Goal: Information Seeking & Learning: Learn about a topic

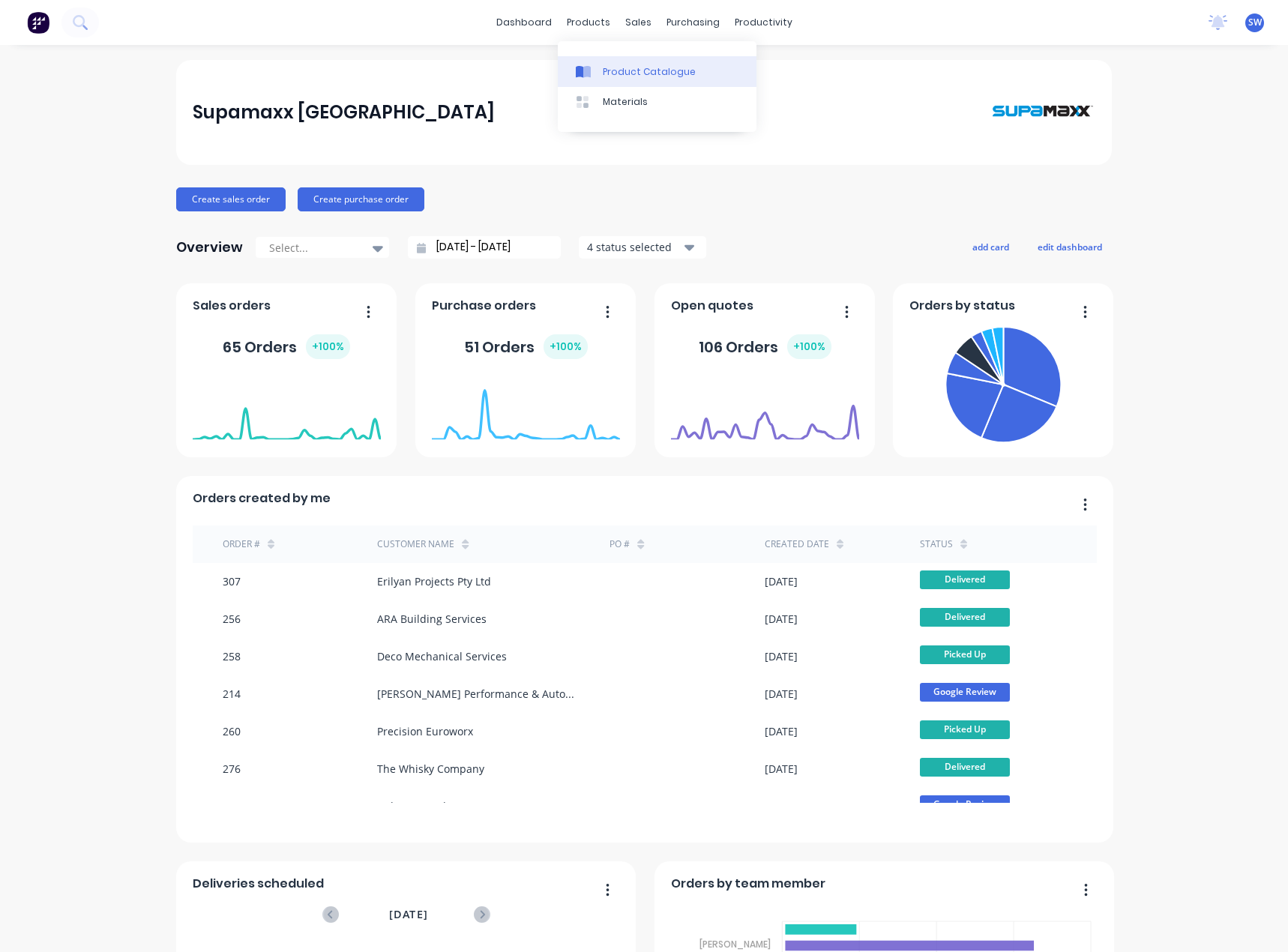
click at [589, 70] on icon at bounding box center [587, 71] width 8 height 12
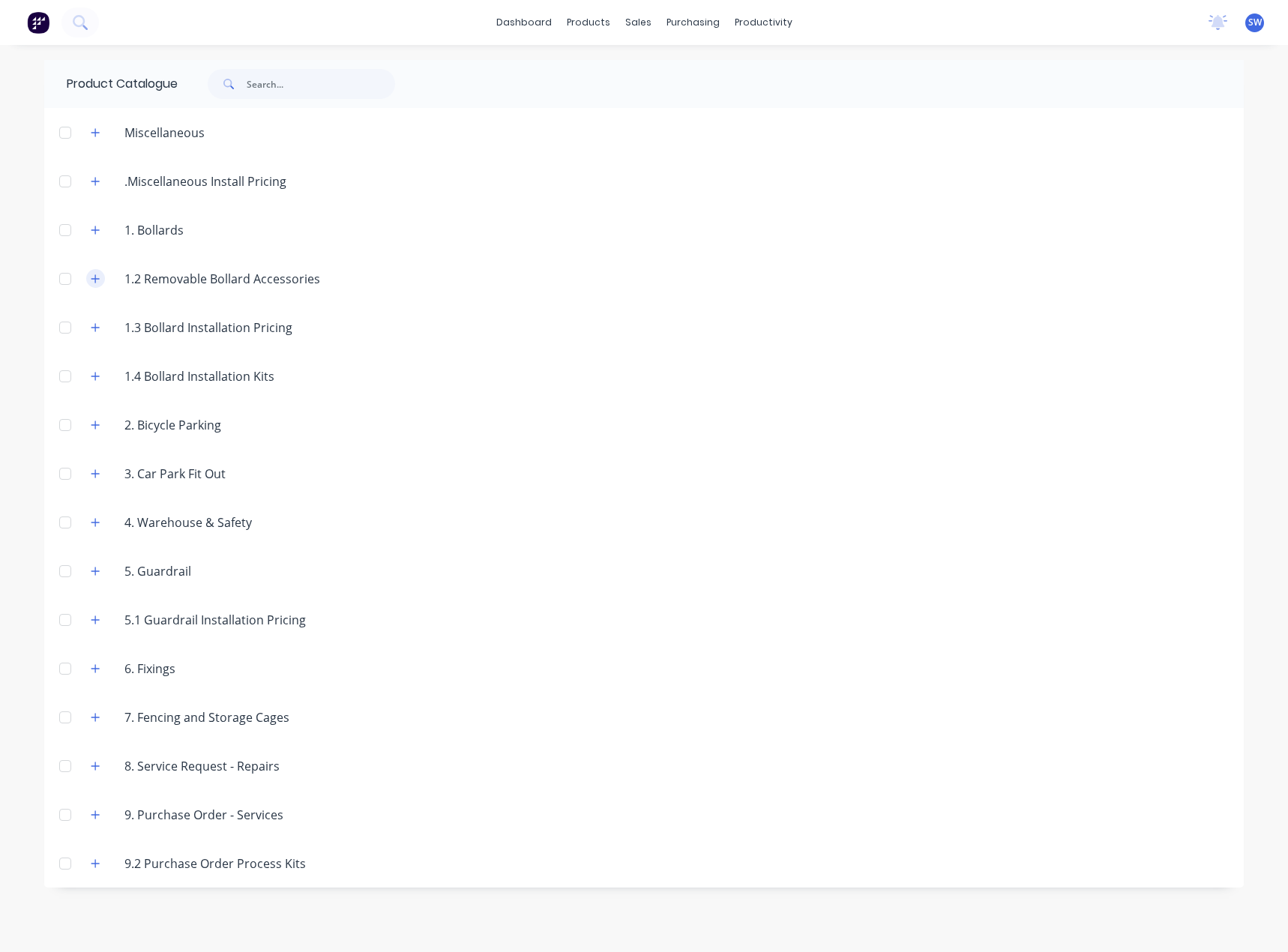
click at [91, 277] on icon "button" at bounding box center [95, 278] width 9 height 10
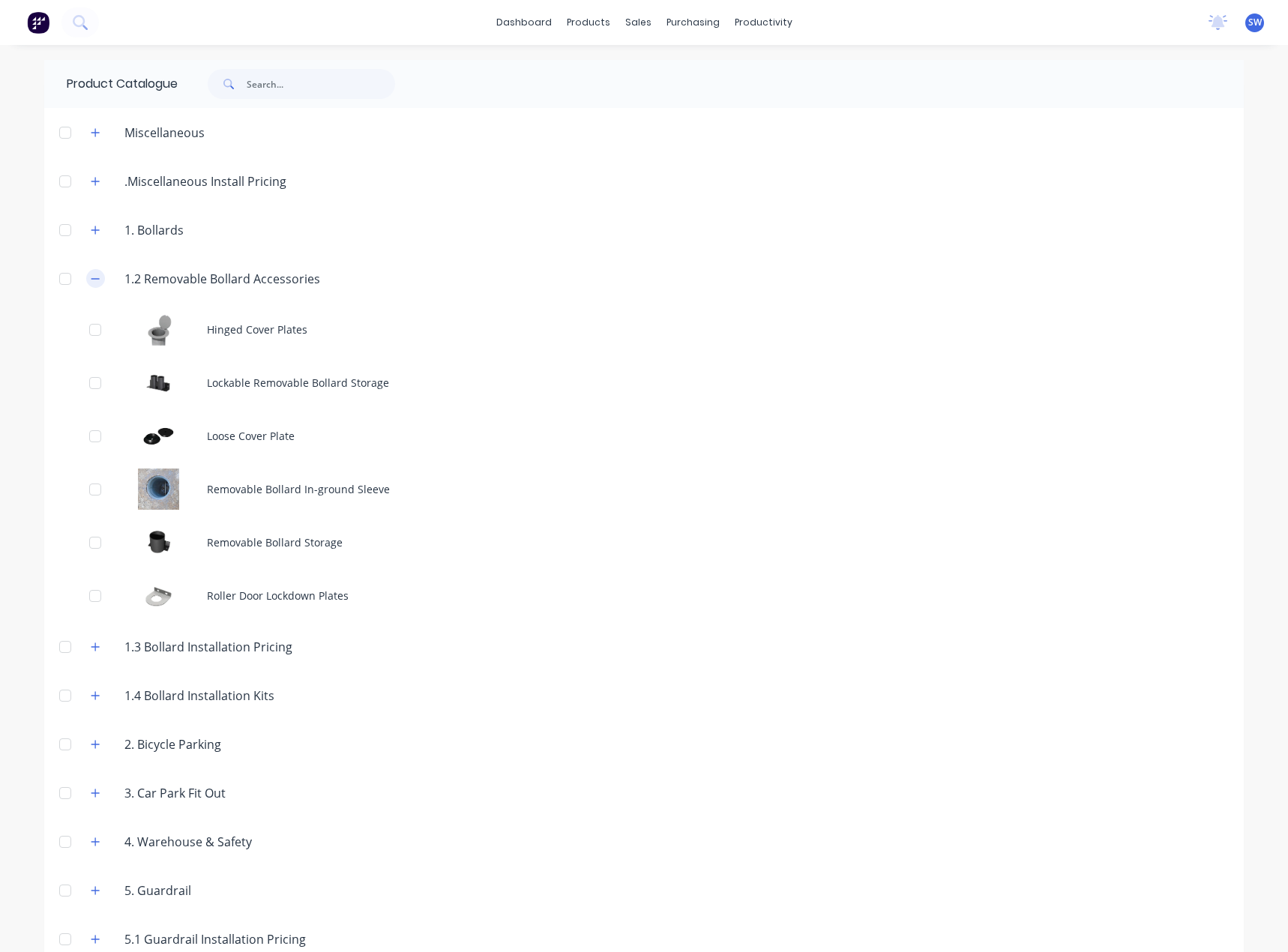
click at [94, 278] on icon "button" at bounding box center [95, 278] width 9 height 10
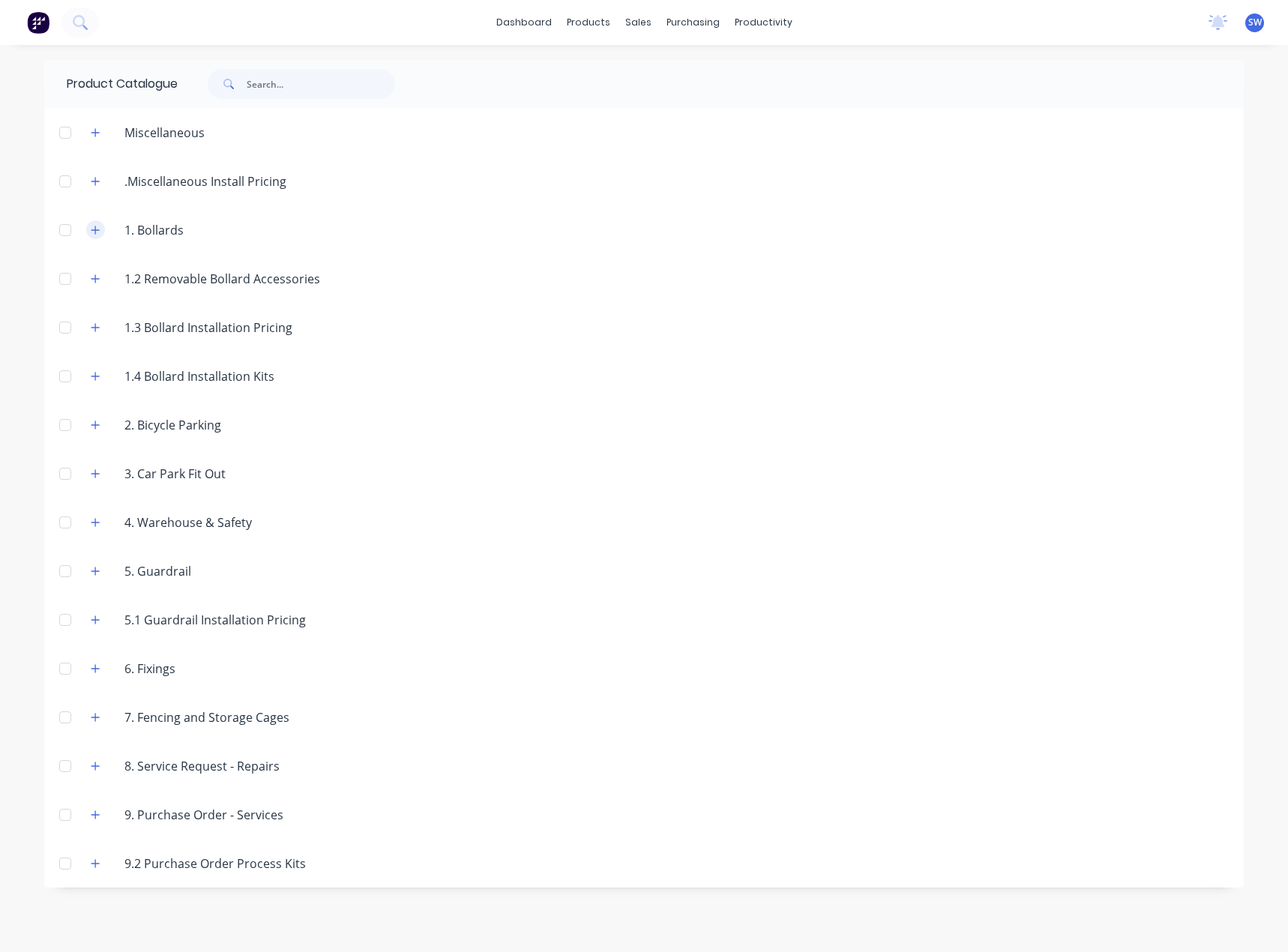
click at [101, 235] on button "button" at bounding box center [96, 230] width 19 height 19
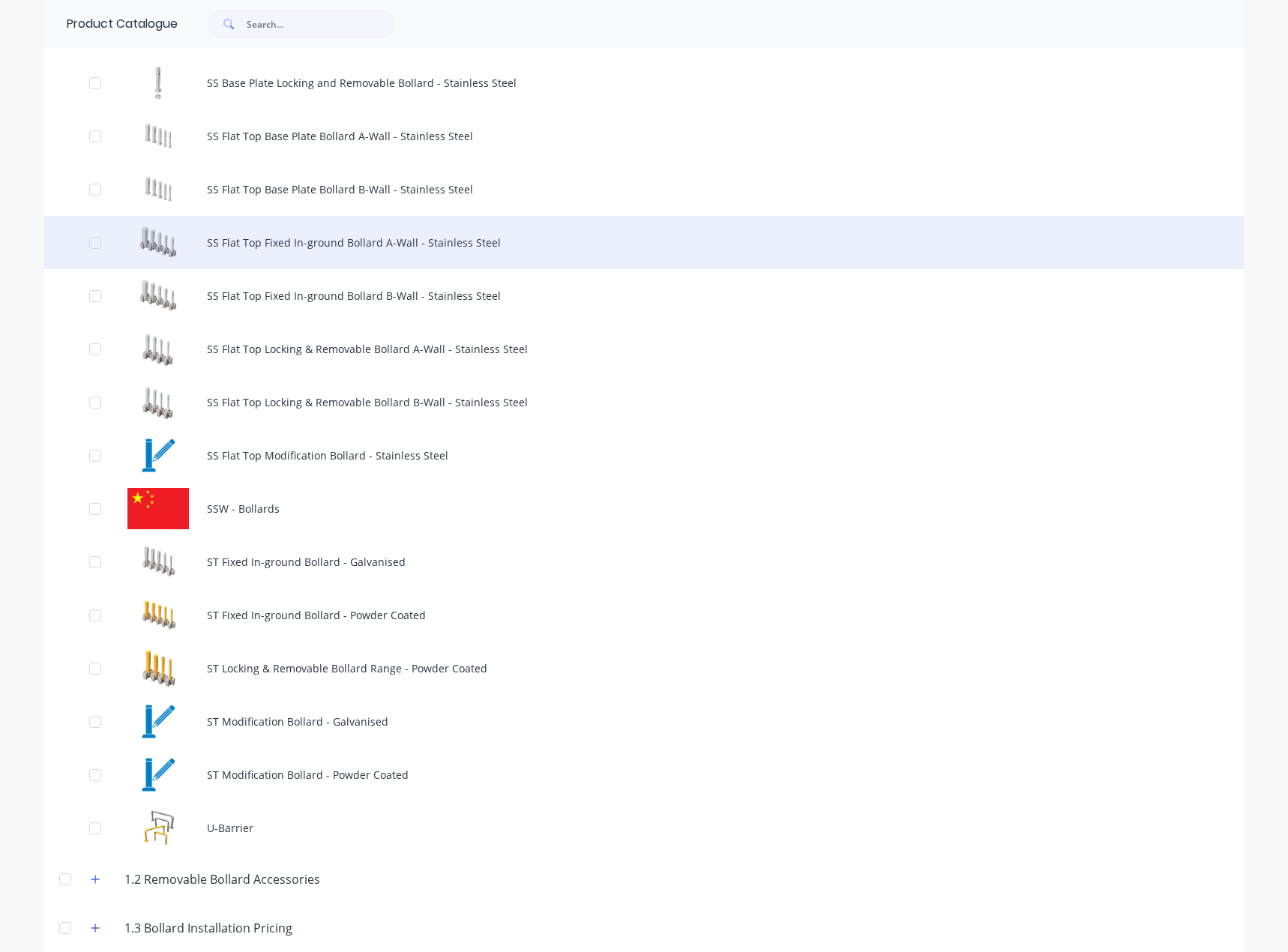
scroll to position [1349, 0]
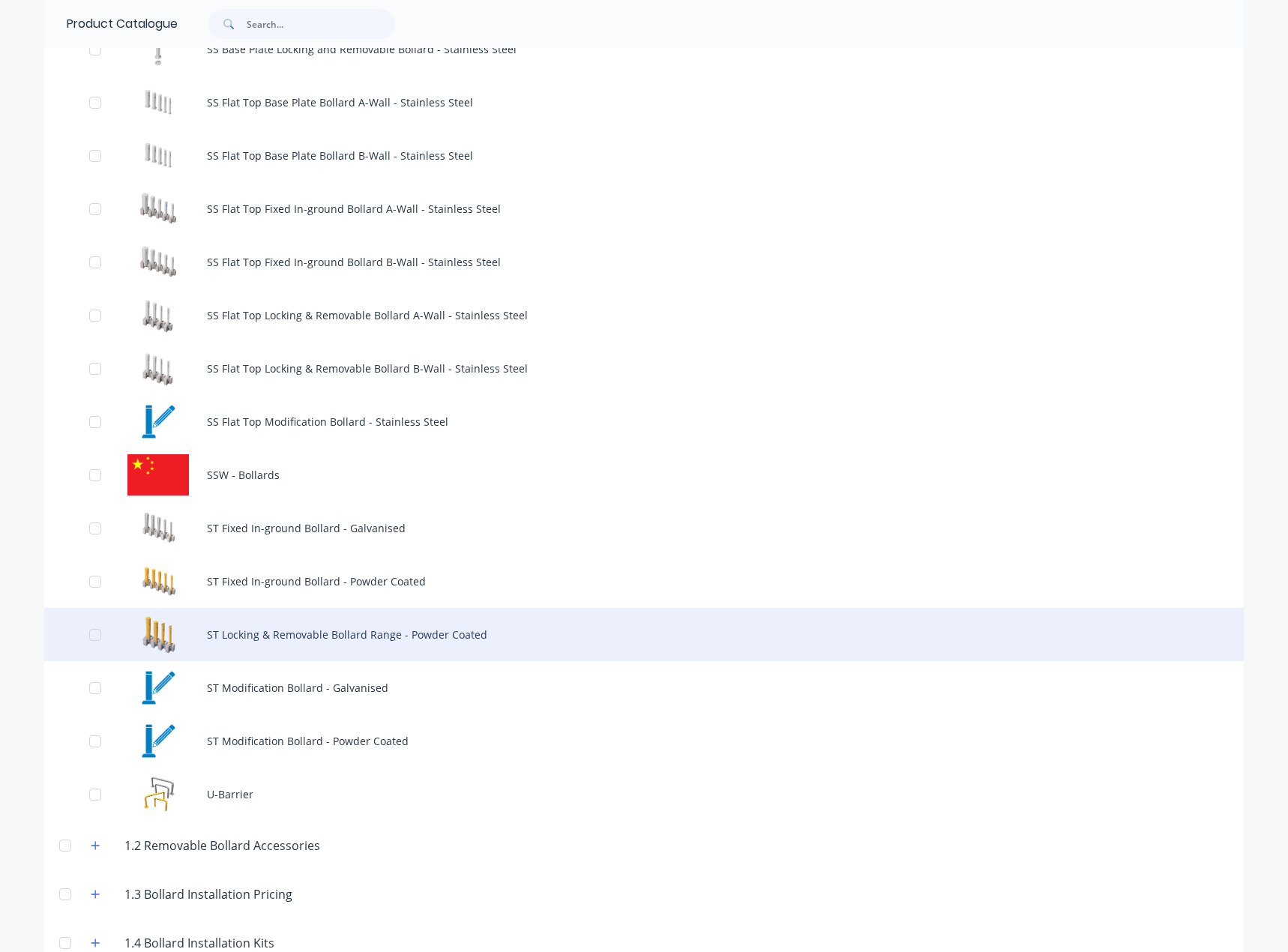
click at [426, 626] on div "ST Locking & Removable Bollard Range - Powder Coated" at bounding box center [643, 635] width 1199 height 53
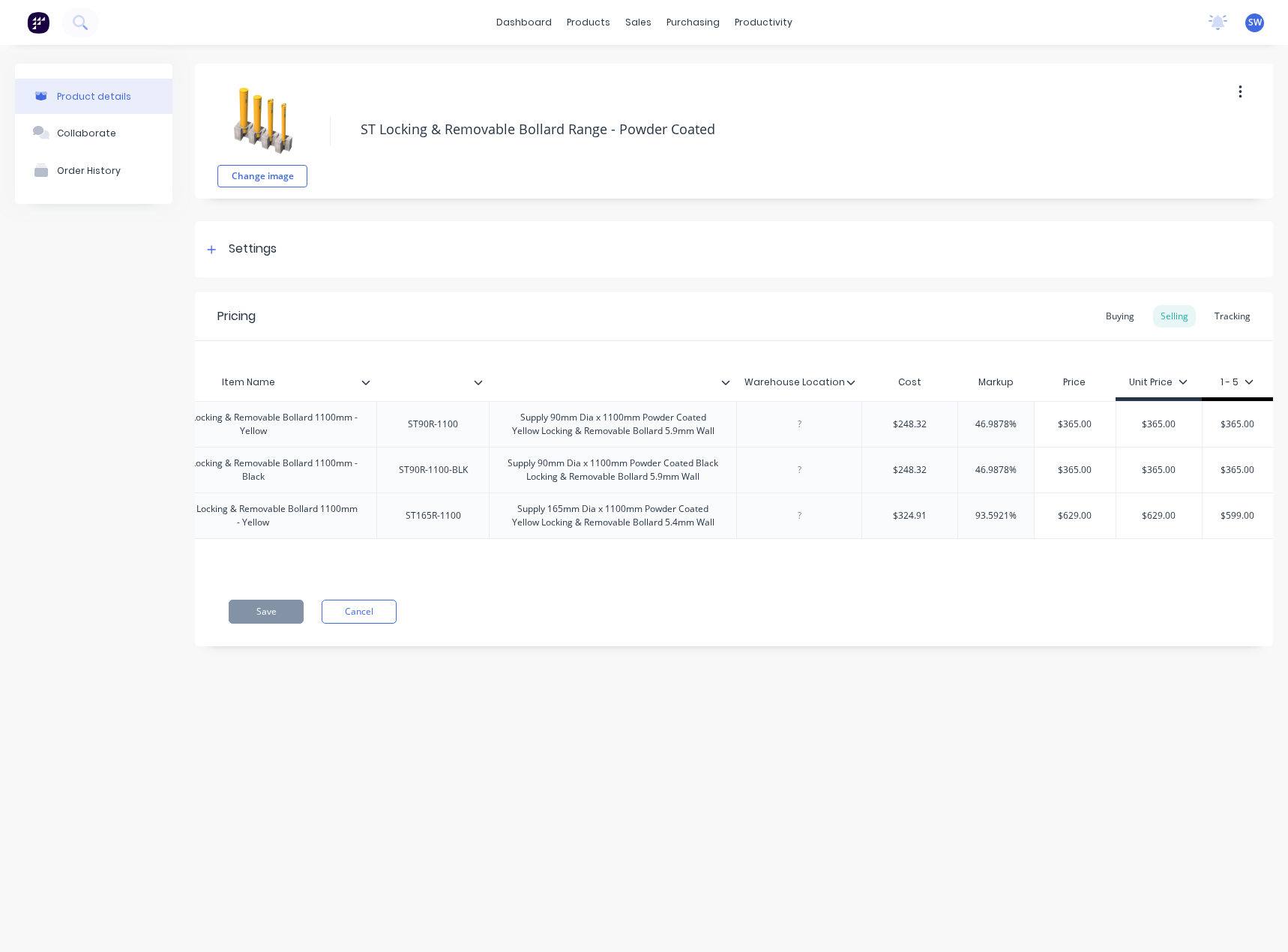
scroll to position [0, 357]
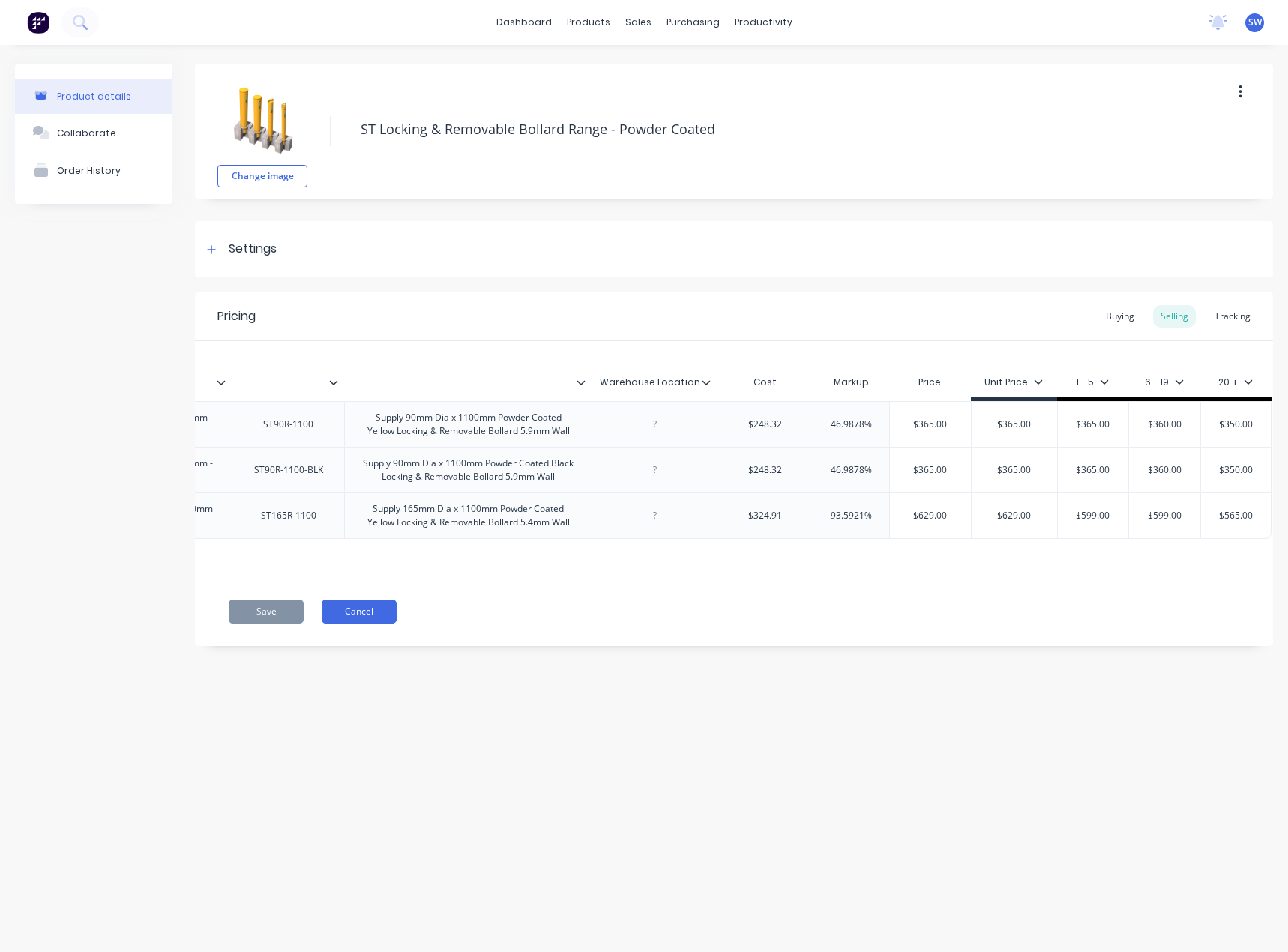
click at [386, 612] on button "Cancel" at bounding box center [359, 612] width 75 height 24
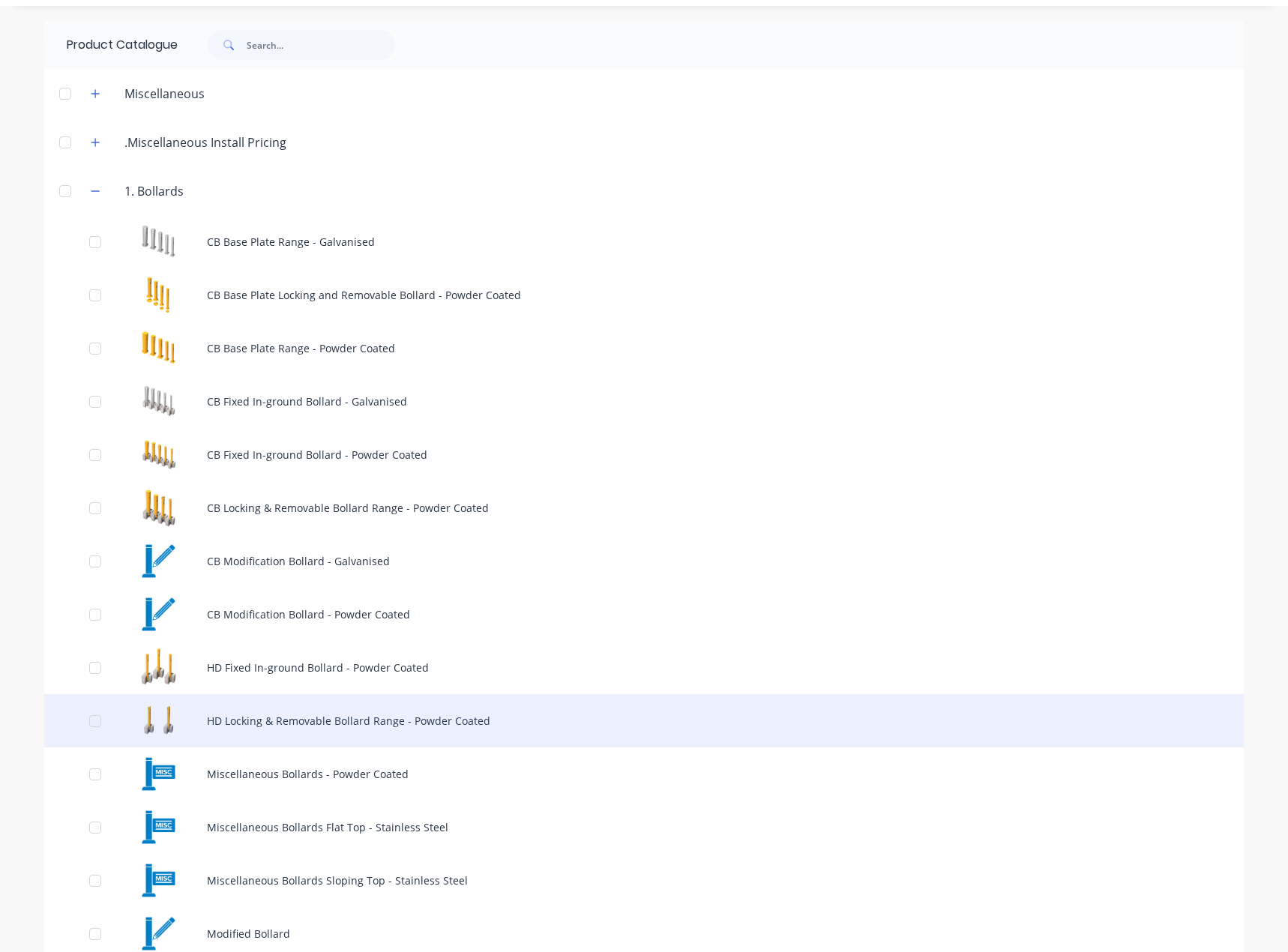
scroll to position [75, 0]
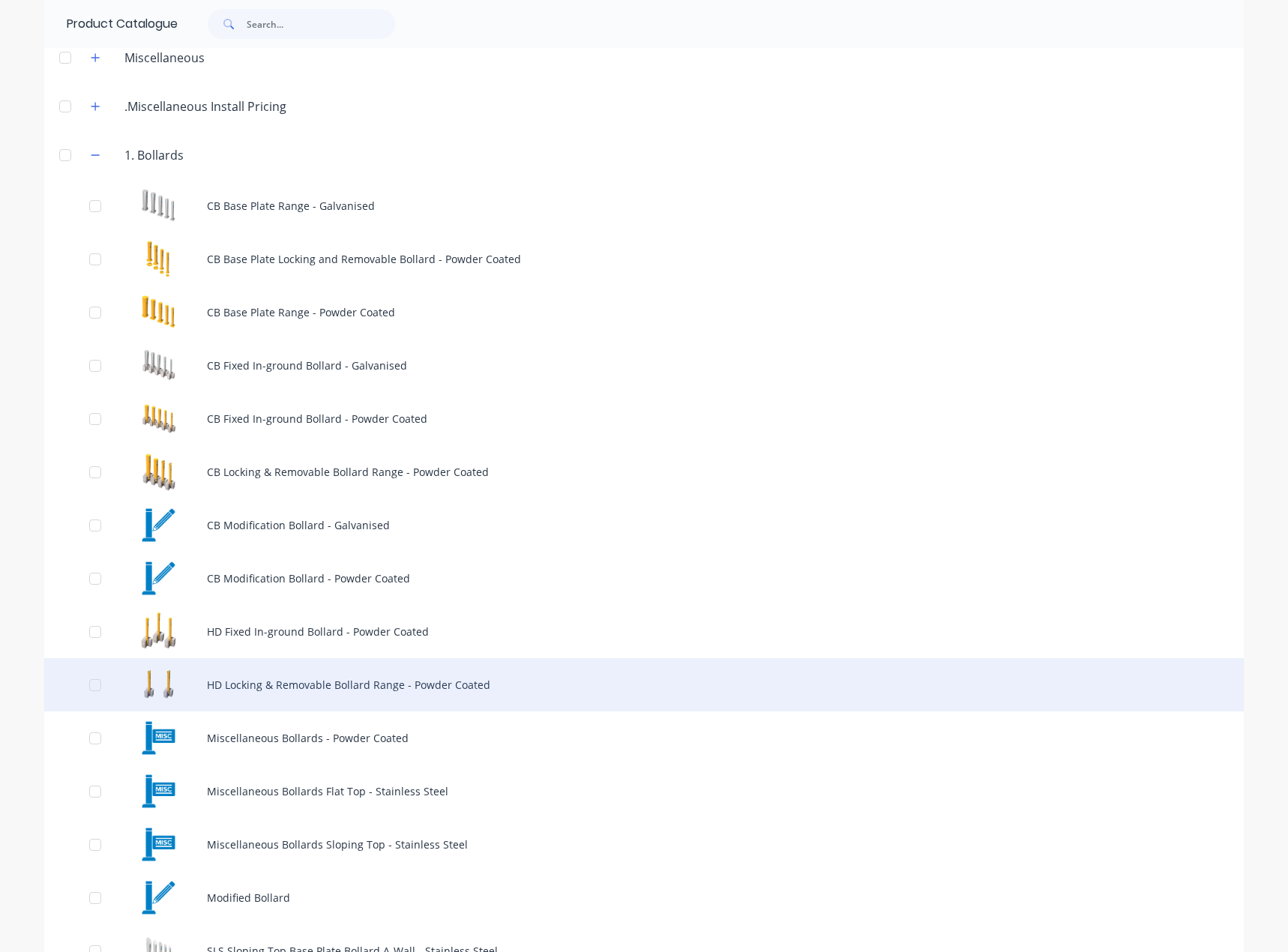
click at [346, 674] on div "HD Locking & Removable Bollard Range - Powder Coated" at bounding box center [643, 685] width 1199 height 53
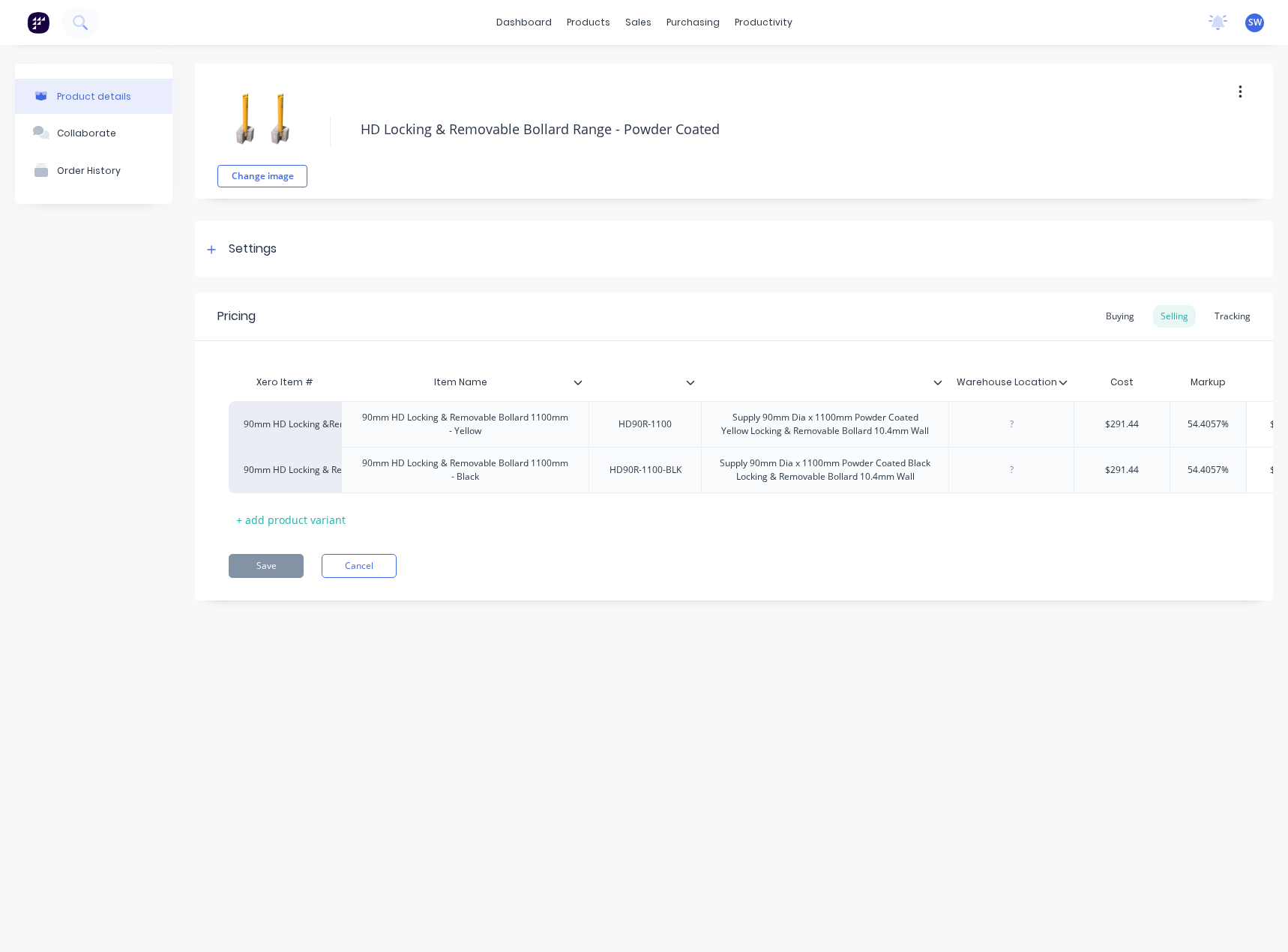
type textarea "x"
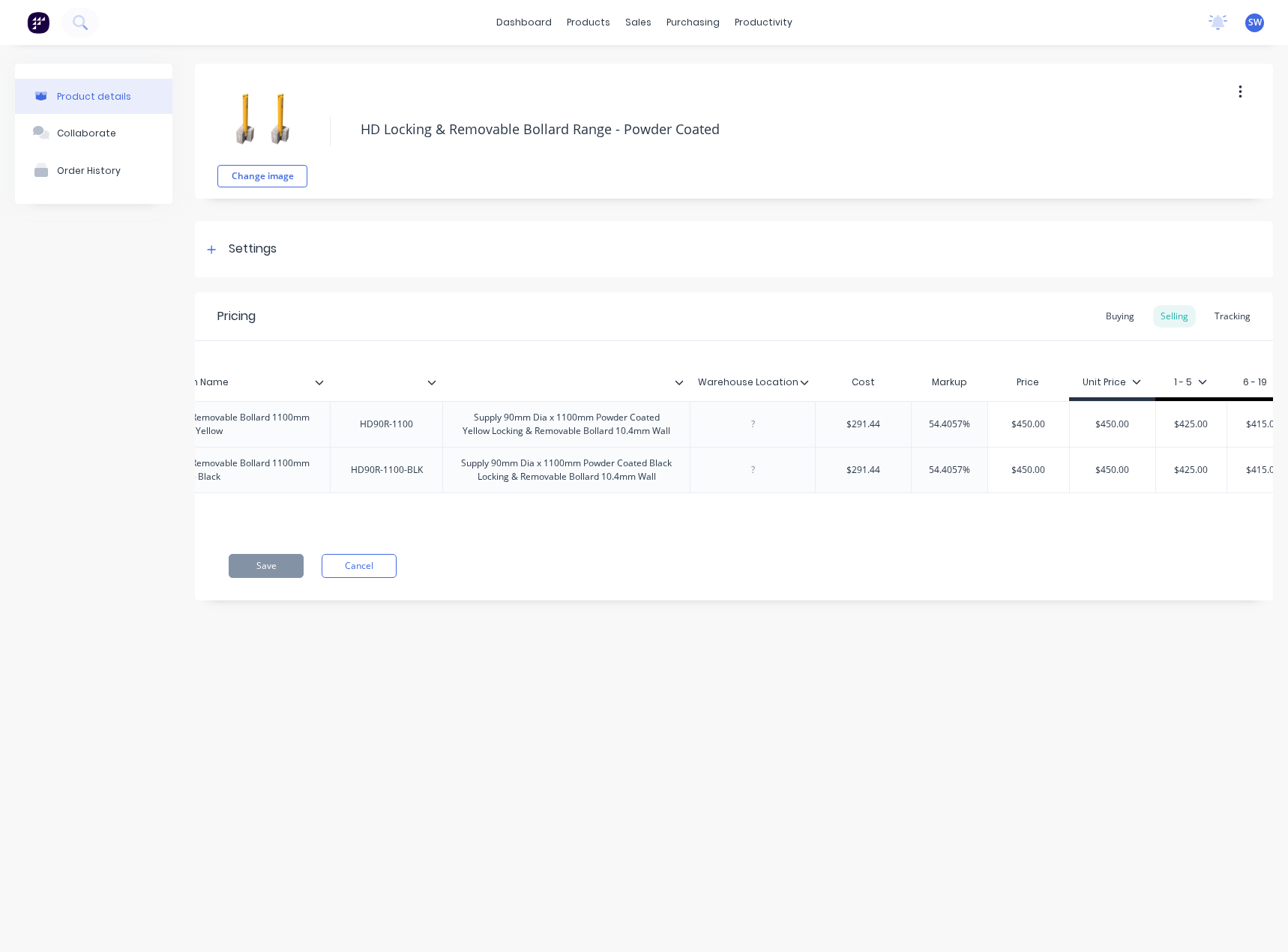
scroll to position [0, 357]
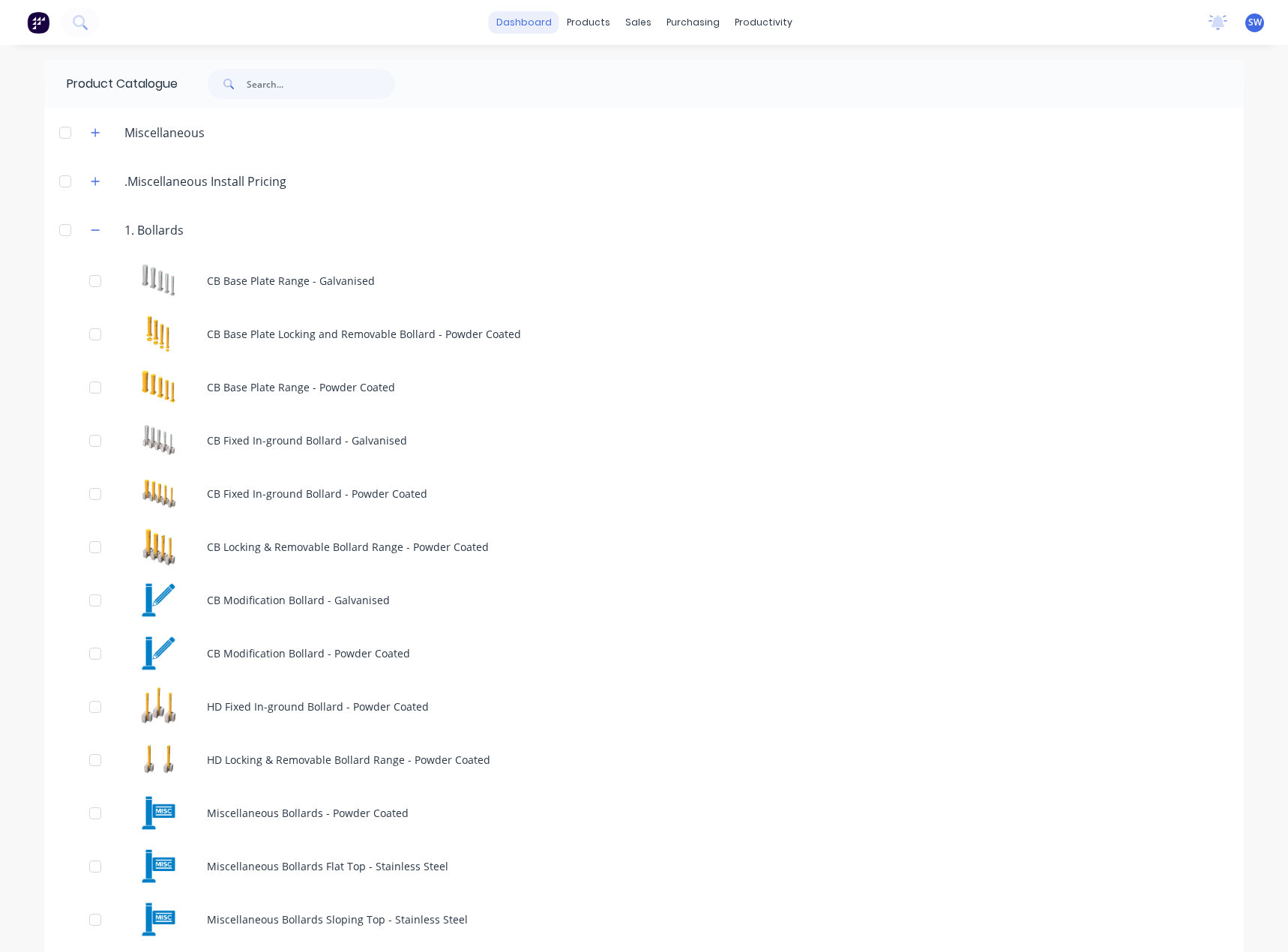
click at [544, 23] on link "dashboard" at bounding box center [524, 22] width 71 height 23
